Goal: Task Accomplishment & Management: Manage account settings

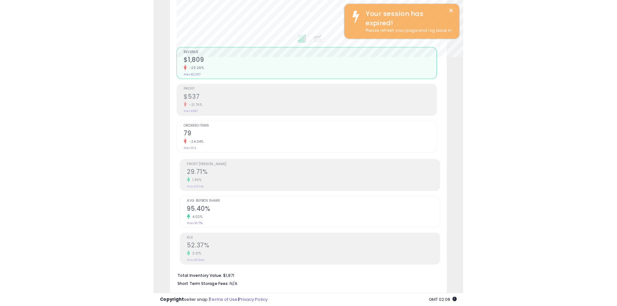
scroll to position [133, 339]
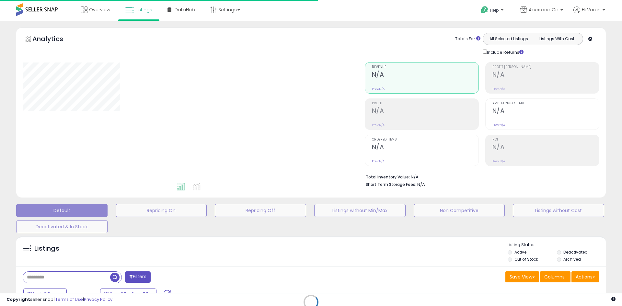
type input "**********"
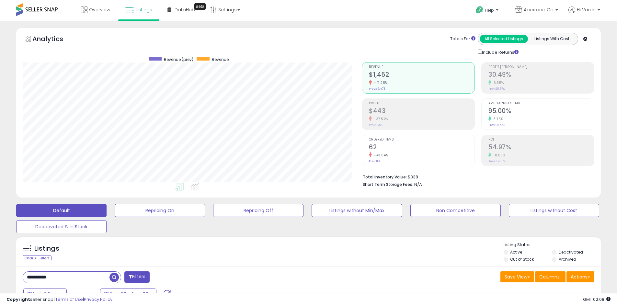
scroll to position [133, 339]
click at [112, 12] on link "Overview" at bounding box center [95, 9] width 39 height 19
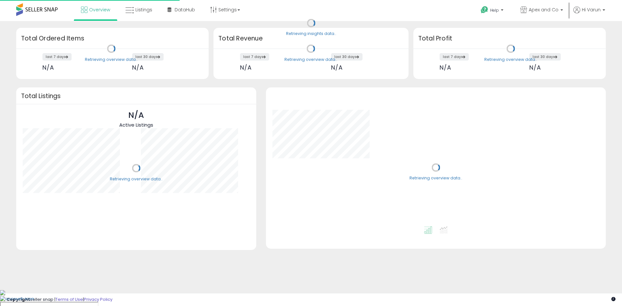
click at [137, 12] on span "Listings" at bounding box center [143, 9] width 17 height 6
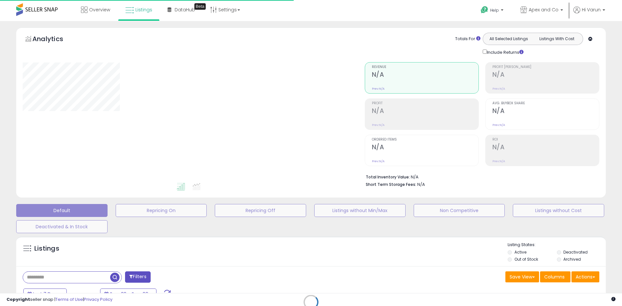
click at [82, 275] on div "Retrieving listings data.." at bounding box center [311, 307] width 600 height 148
click at [39, 279] on div "Retrieving listings data.." at bounding box center [311, 307] width 600 height 148
click at [36, 274] on div "Retrieving listings data.." at bounding box center [311, 307] width 600 height 148
click at [37, 280] on div "Retrieving listings data.." at bounding box center [311, 307] width 600 height 148
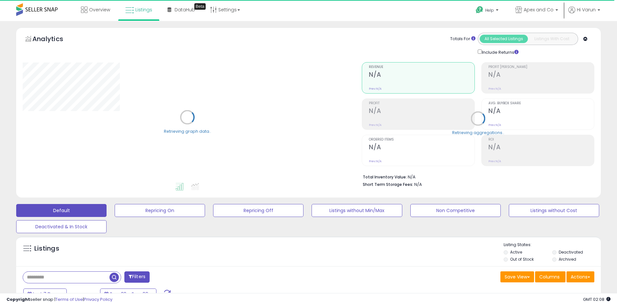
click at [39, 278] on input "text" at bounding box center [66, 277] width 87 height 11
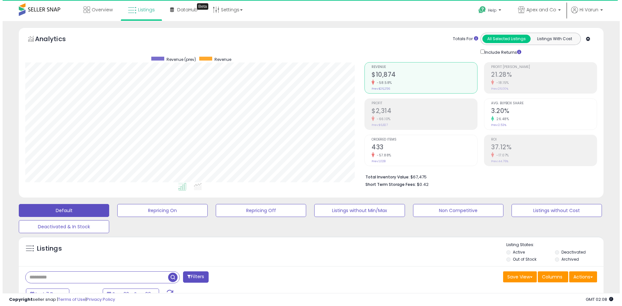
scroll to position [133, 339]
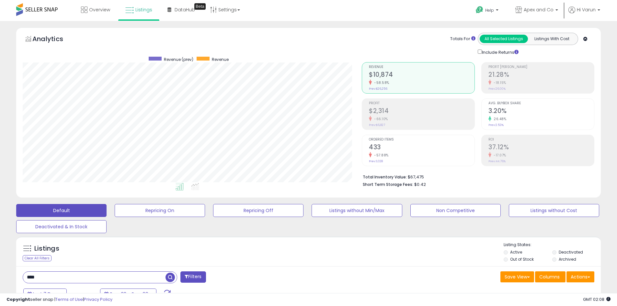
type input "****"
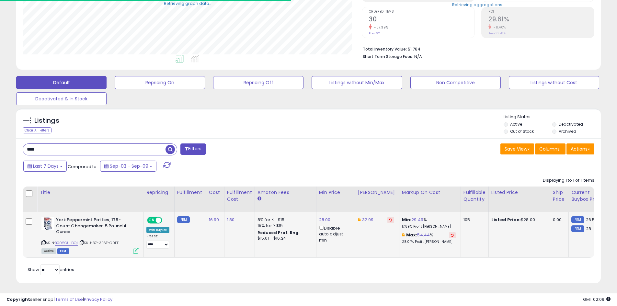
scroll to position [129, 0]
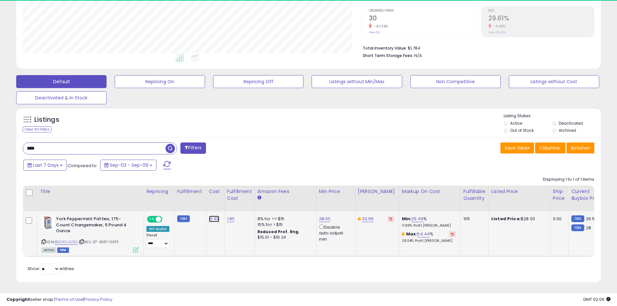
click at [215, 218] on link "16.99" at bounding box center [214, 219] width 10 height 6
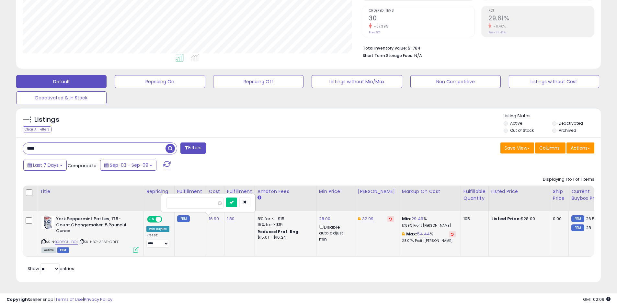
type input "*****"
click button "submit" at bounding box center [231, 203] width 11 height 10
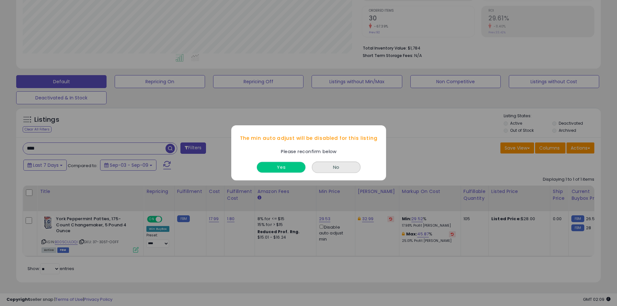
click at [291, 167] on button "Yes" at bounding box center [281, 167] width 49 height 11
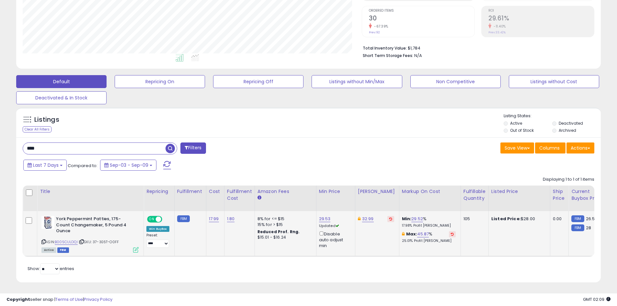
click at [370, 215] on td "32.99" at bounding box center [377, 233] width 44 height 45
click at [370, 216] on link "32.99" at bounding box center [368, 219] width 12 height 6
type input "**"
click at [387, 194] on icon "submit" at bounding box center [385, 196] width 4 height 4
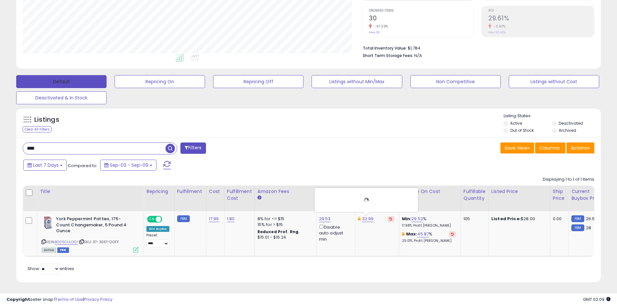
scroll to position [0, 0]
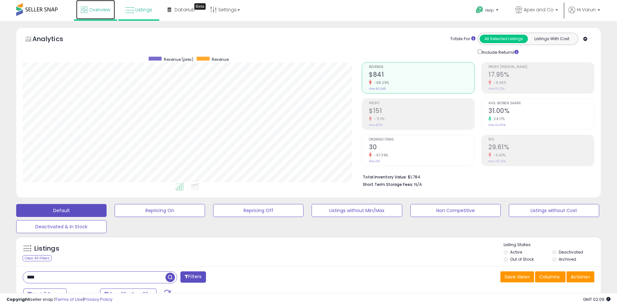
click at [95, 10] on span "Overview" at bounding box center [99, 9] width 21 height 6
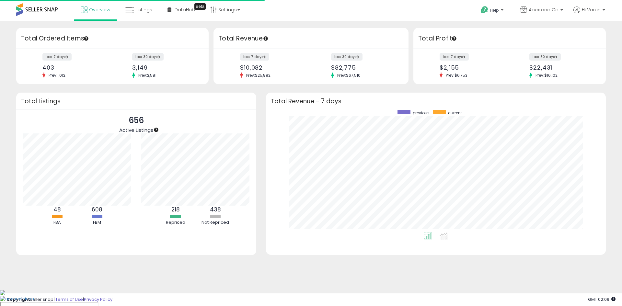
scroll to position [123, 327]
